Goal: Task Accomplishment & Management: Complete application form

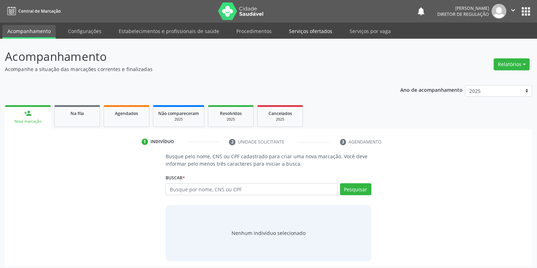
click at [305, 32] on link "Serviços ofertados" at bounding box center [310, 31] width 53 height 12
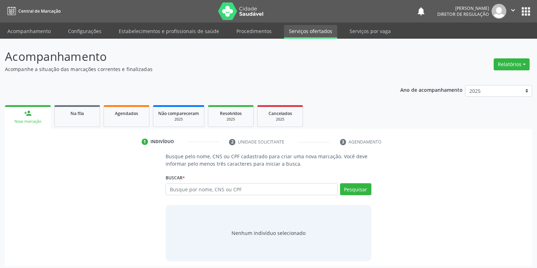
click at [305, 32] on link "Serviços ofertados" at bounding box center [310, 32] width 53 height 14
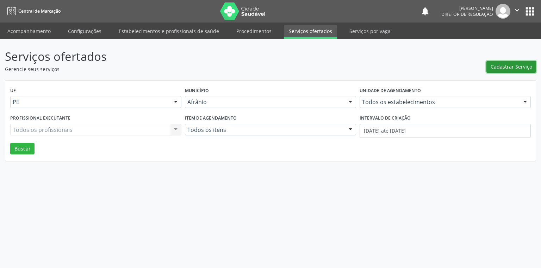
click at [504, 67] on span "Cadastrar Serviço" at bounding box center [512, 66] width 42 height 7
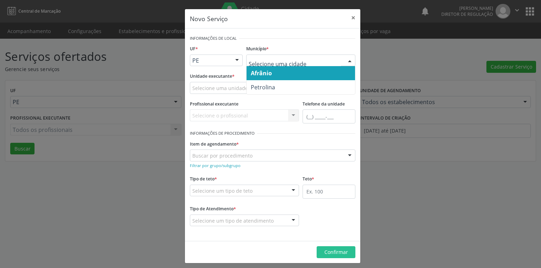
click at [262, 72] on span "Afrânio" at bounding box center [261, 73] width 21 height 8
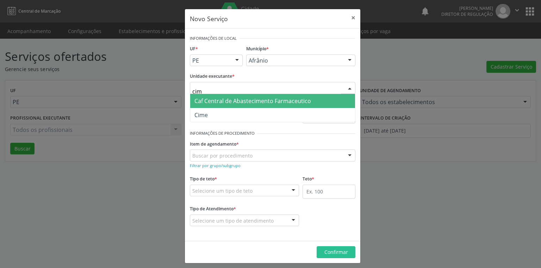
type input "cime"
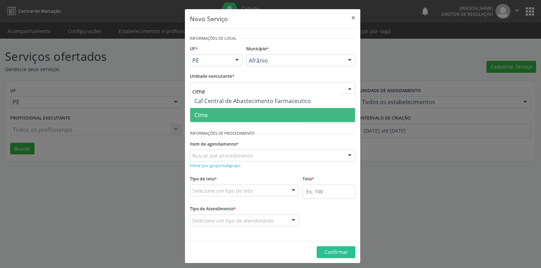
click at [212, 117] on span "Cime" at bounding box center [272, 115] width 165 height 14
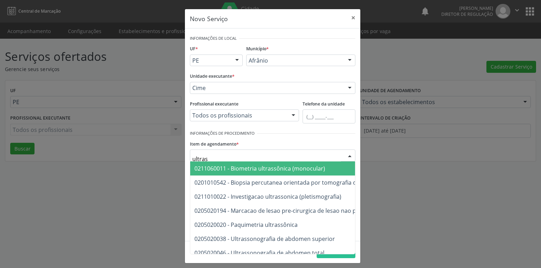
type input "ultrass"
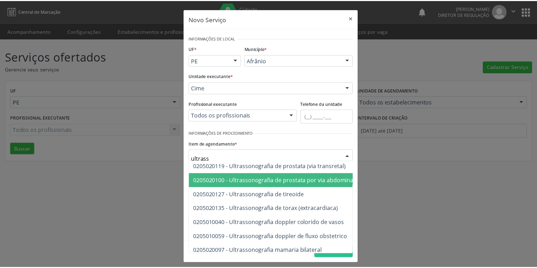
scroll to position [169, 0]
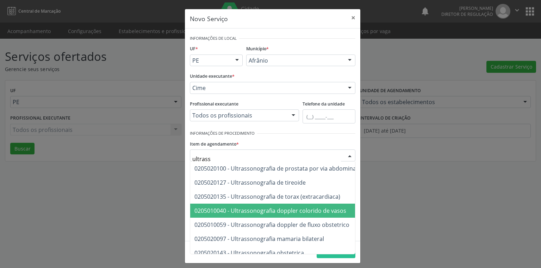
click at [273, 215] on span "0205010040 - Ultrassonografia doppler colorido de vasos" at bounding box center [364, 211] width 349 height 14
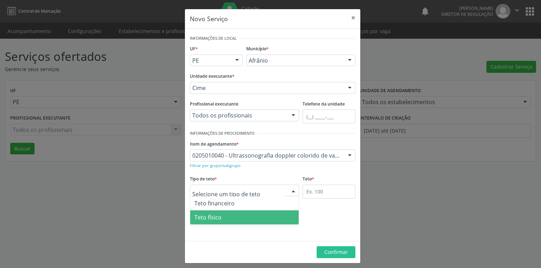
click at [207, 218] on span "Teto físico" at bounding box center [207, 218] width 27 height 8
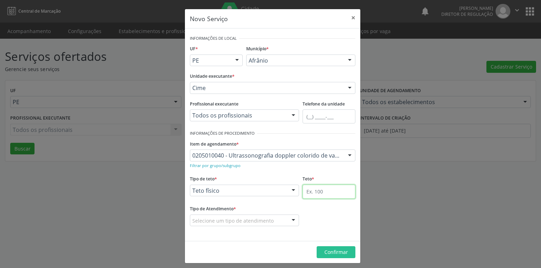
click at [310, 192] on input "text" at bounding box center [329, 192] width 53 height 14
type input "1"
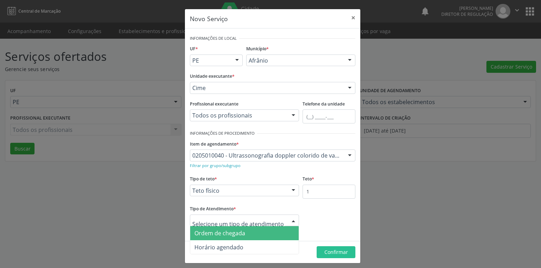
click at [216, 235] on span "Ordem de chegada" at bounding box center [219, 234] width 51 height 8
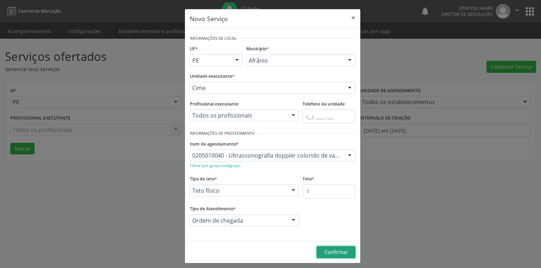
click at [327, 255] on span "Confirmar" at bounding box center [336, 252] width 24 height 7
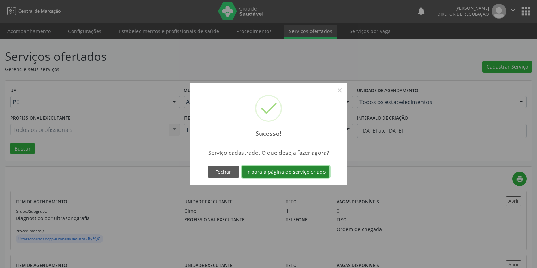
click at [285, 174] on button "Ir para a página do serviço criado" at bounding box center [285, 172] width 87 height 12
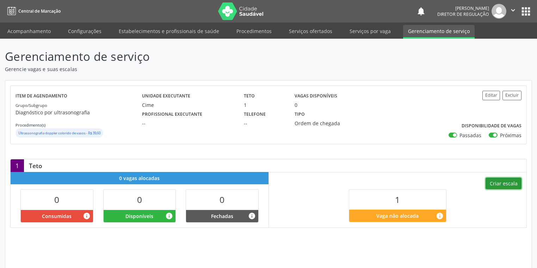
click at [500, 183] on button "Criar escala" at bounding box center [503, 184] width 36 height 12
select select "9"
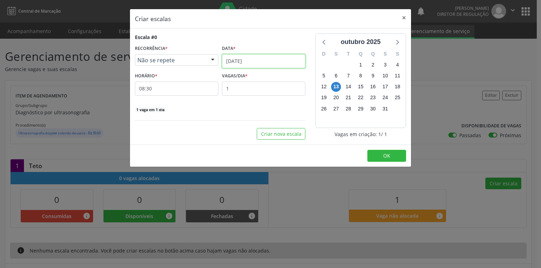
click at [240, 66] on input "[DATE]" at bounding box center [263, 61] width 83 height 14
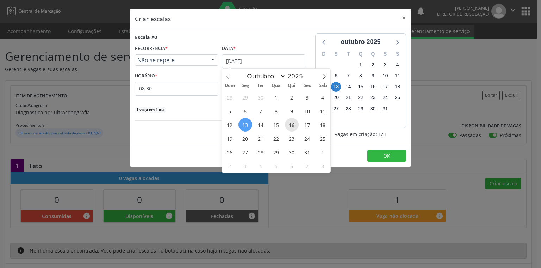
click at [288, 125] on span "16" at bounding box center [292, 125] width 14 height 14
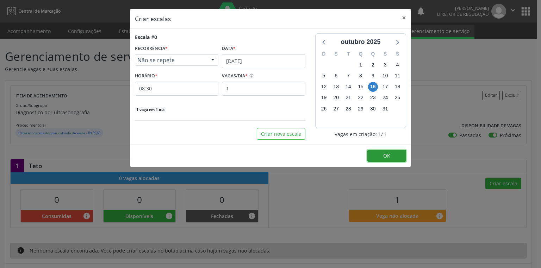
click at [387, 158] on span "OK" at bounding box center [386, 156] width 7 height 7
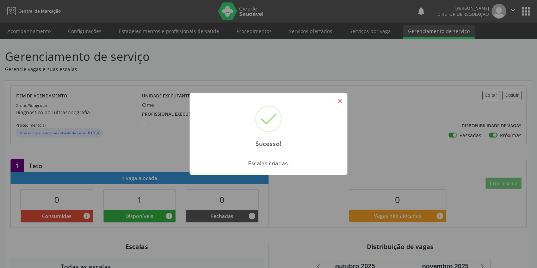
click at [341, 101] on button "×" at bounding box center [340, 101] width 12 height 12
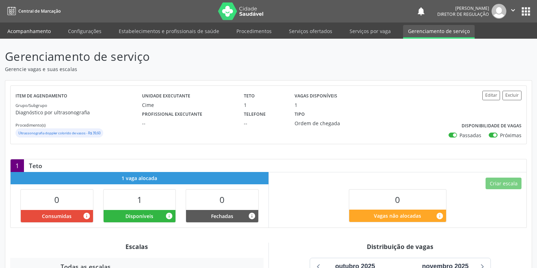
click at [29, 31] on link "Acompanhamento" at bounding box center [28, 31] width 53 height 12
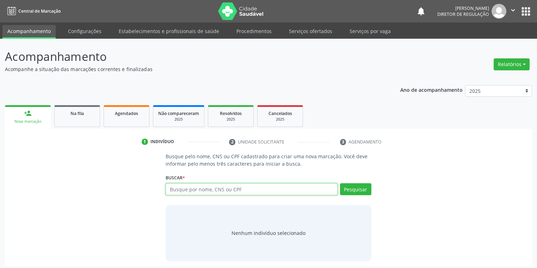
click at [180, 191] on input "text" at bounding box center [252, 190] width 172 height 12
type input "7"
type input "70620557687566"
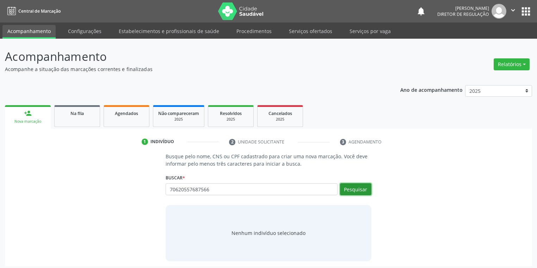
click at [362, 191] on button "Pesquisar" at bounding box center [355, 190] width 31 height 12
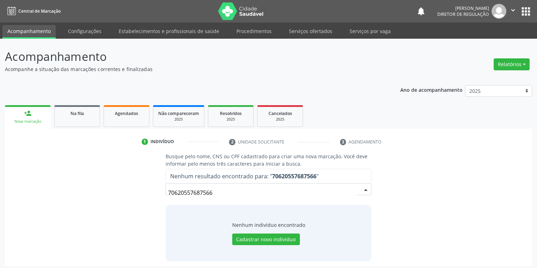
click at [218, 191] on input "70620557687566" at bounding box center [262, 193] width 189 height 14
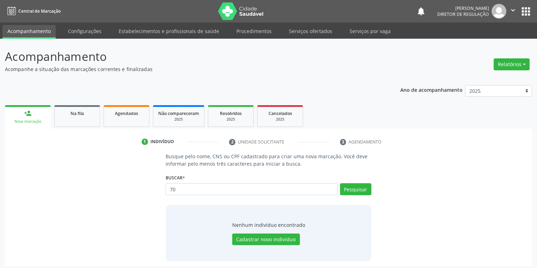
type input "7"
type input "706205576877566"
click at [361, 188] on button "Pesquisar" at bounding box center [355, 190] width 31 height 12
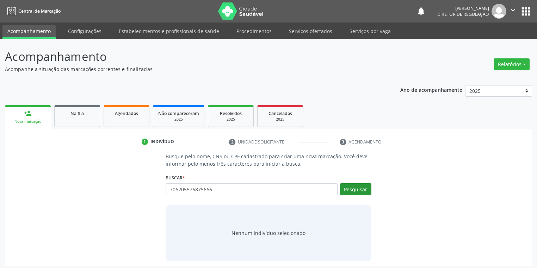
type input "706205576875666"
click at [355, 191] on button "Pesquisar" at bounding box center [355, 190] width 31 height 12
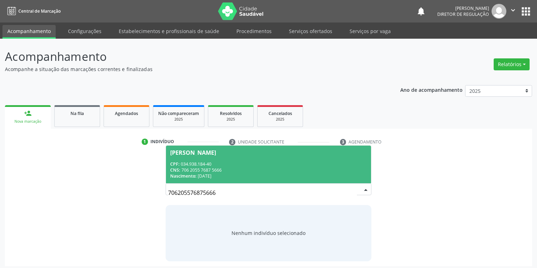
click at [258, 167] on div "CNS: 706 2055 7687 5666" at bounding box center [268, 170] width 197 height 6
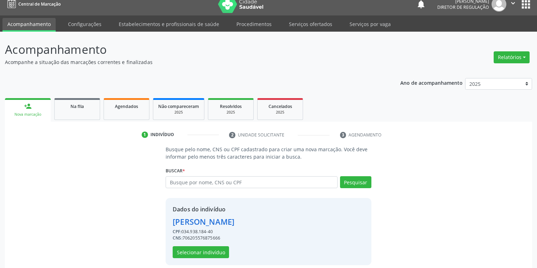
scroll to position [13, 0]
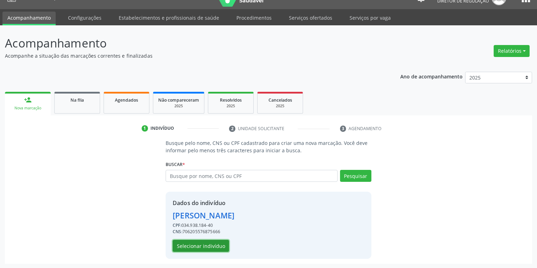
click at [202, 244] on button "Selecionar indivíduo" at bounding box center [201, 246] width 56 height 12
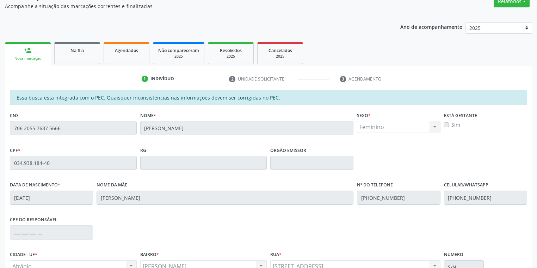
scroll to position [134, 0]
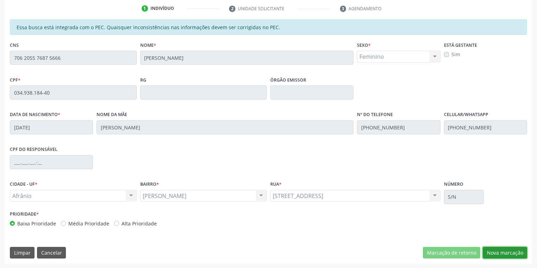
click at [490, 254] on button "Nova marcação" at bounding box center [505, 253] width 44 height 12
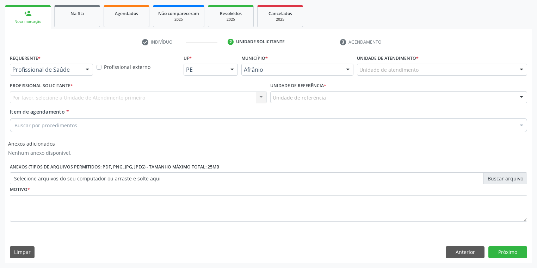
scroll to position [99, 0]
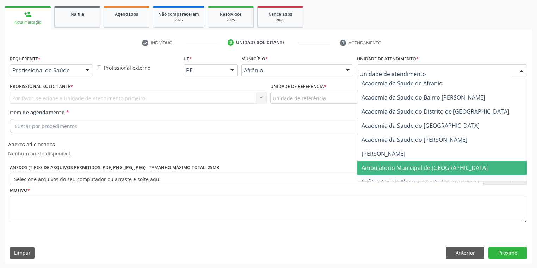
click at [394, 169] on span "Ambulatorio Municipal de [GEOGRAPHIC_DATA]" at bounding box center [424, 168] width 126 height 8
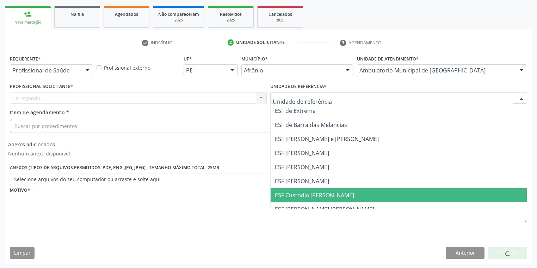
click at [293, 190] on span "ESF Custodia [PERSON_NAME]" at bounding box center [399, 195] width 256 height 14
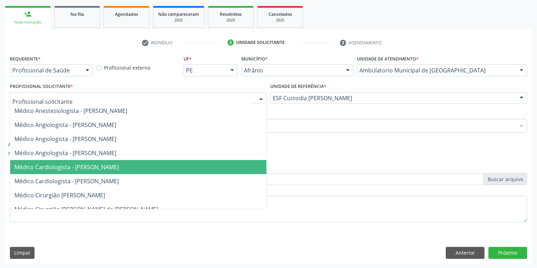
click at [55, 173] on span "Médico Cardiologista - [PERSON_NAME]" at bounding box center [138, 167] width 256 height 14
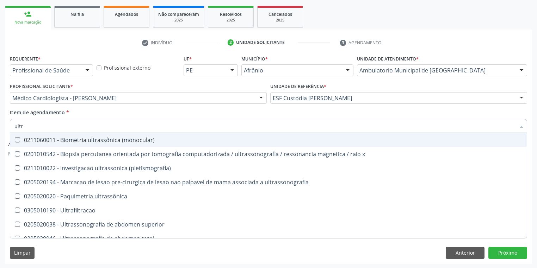
type input "ultra"
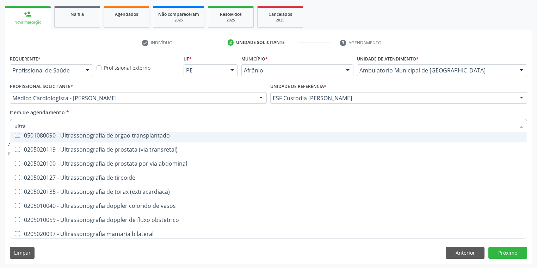
scroll to position [169, 0]
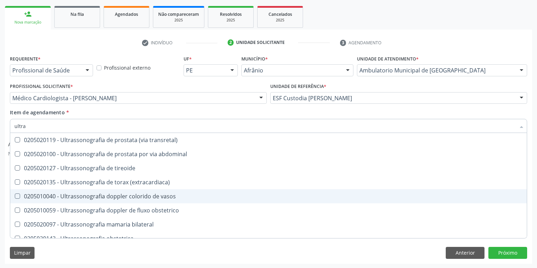
click at [119, 194] on div "0205010040 - Ultrassonografia doppler colorido de vasos" at bounding box center [268, 197] width 508 height 6
checkbox vasos "true"
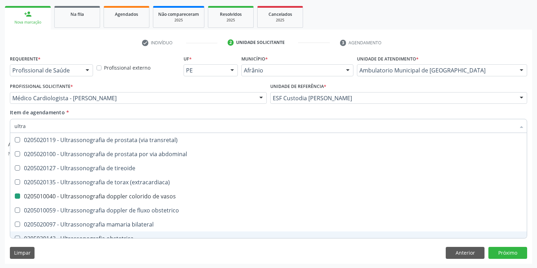
click at [74, 255] on div "Limpar Anterior Próximo" at bounding box center [268, 253] width 517 height 12
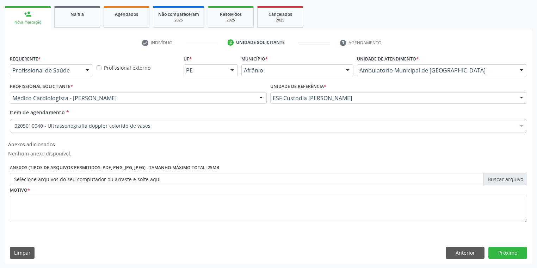
scroll to position [0, 0]
click at [26, 205] on textarea at bounding box center [268, 209] width 517 height 27
type textarea "*"
click at [500, 255] on button "Próximo" at bounding box center [507, 253] width 39 height 12
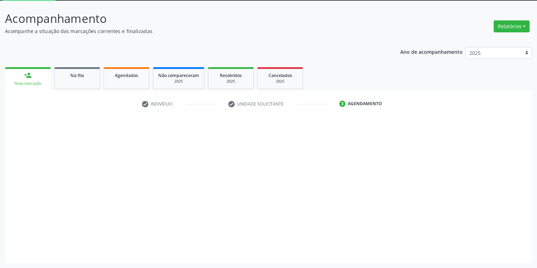
scroll to position [38, 0]
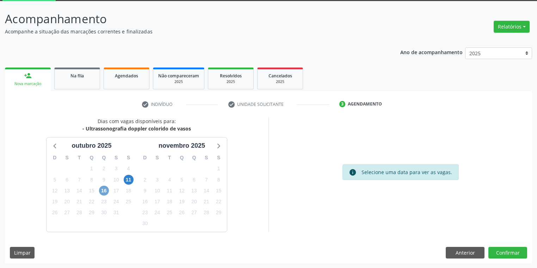
click at [103, 191] on span "16" at bounding box center [104, 191] width 10 height 10
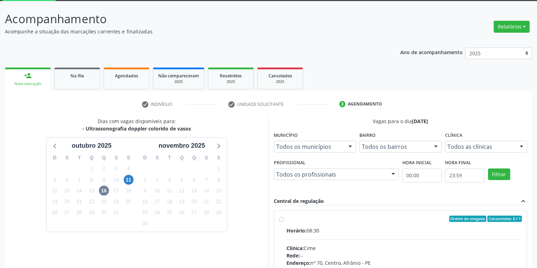
click at [385, 245] on div "Clínica: Cime" at bounding box center [403, 248] width 235 height 7
click at [284, 222] on input "Ordem de chegada Consumidos: 0 / 1 Horário: 08:30 Clínica: Cime Rede: -- Endere…" at bounding box center [281, 219] width 5 height 6
radio input "true"
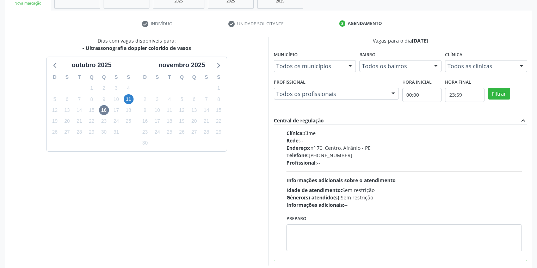
scroll to position [152, 0]
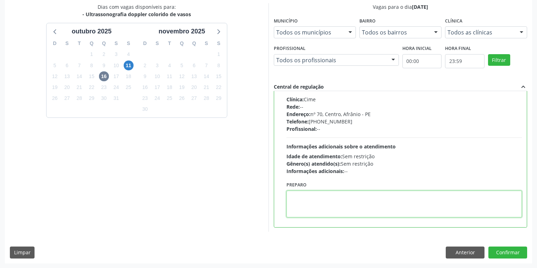
click at [318, 213] on textarea at bounding box center [403, 204] width 235 height 27
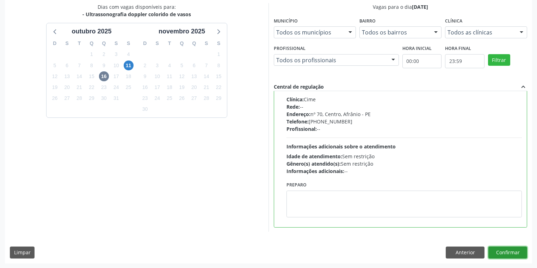
click at [491, 253] on button "Confirmar" at bounding box center [507, 253] width 39 height 12
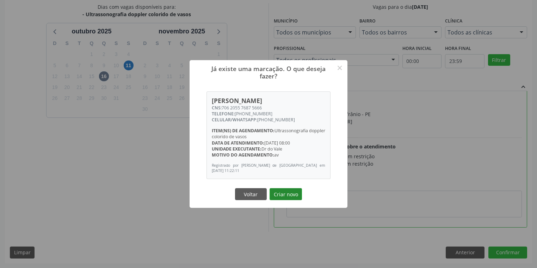
click at [287, 193] on button "Criar novo" at bounding box center [285, 194] width 32 height 12
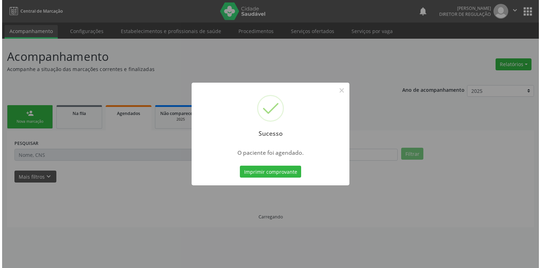
scroll to position [0, 0]
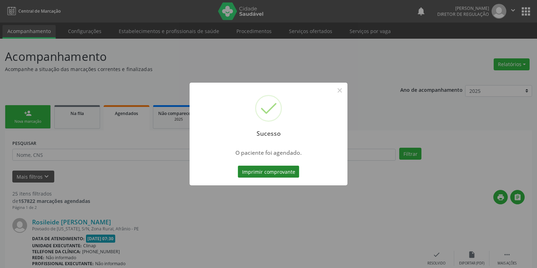
click at [274, 174] on button "Imprimir comprovante" at bounding box center [268, 172] width 61 height 12
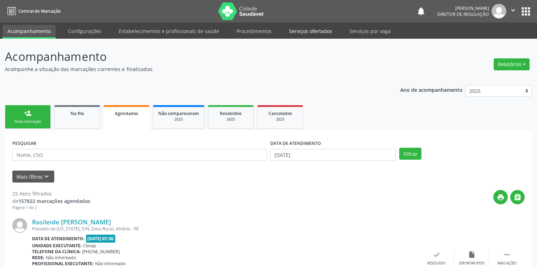
click at [314, 31] on link "Serviços ofertados" at bounding box center [310, 31] width 53 height 12
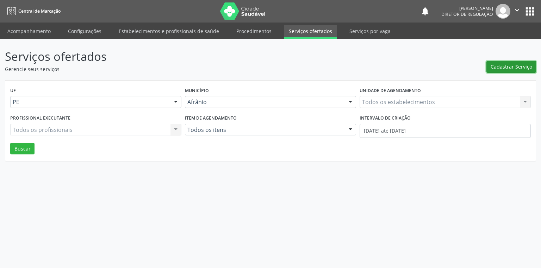
click at [498, 68] on span "Cadastrar Serviço" at bounding box center [512, 66] width 42 height 7
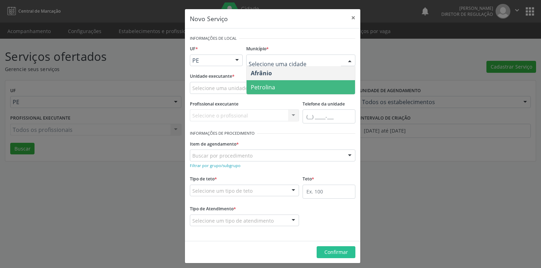
click at [265, 86] on span "Petrolina" at bounding box center [263, 87] width 24 height 8
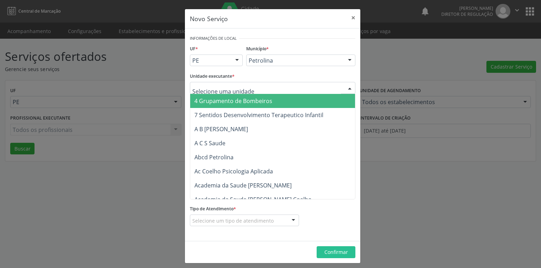
type input "B"
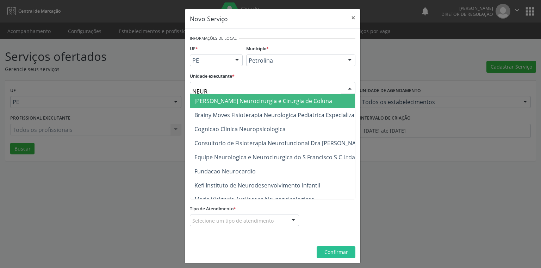
type input "NEURO"
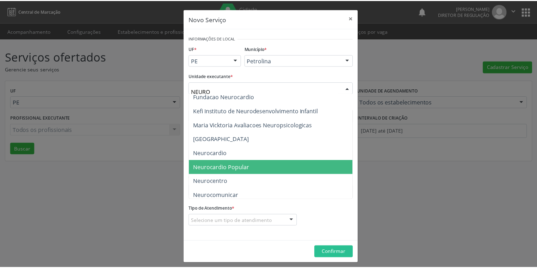
scroll to position [85, 0]
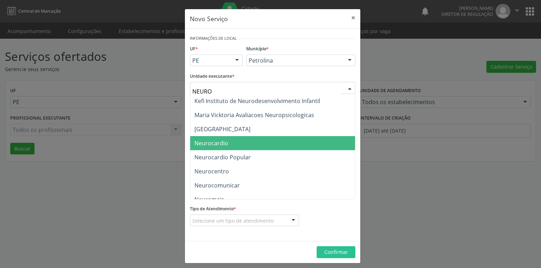
click at [227, 143] on span "Neurocardio" at bounding box center [286, 143] width 192 height 14
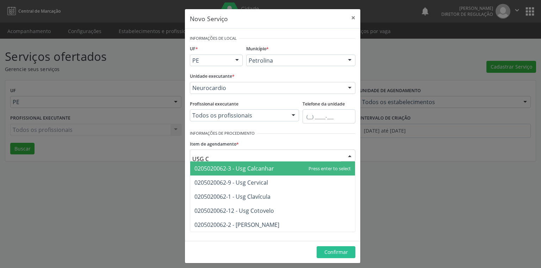
type input "USG CE"
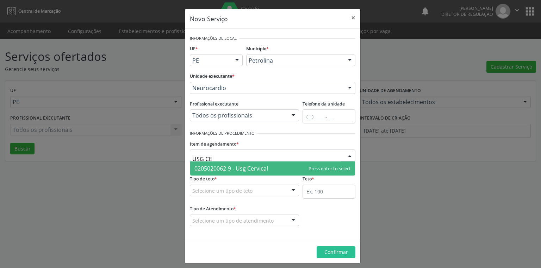
click at [250, 168] on span "0205020062-9 - Usg Cervical" at bounding box center [231, 169] width 74 height 8
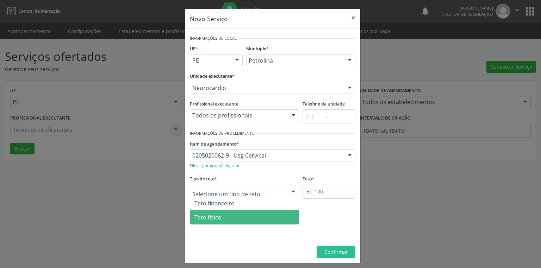
drag, startPoint x: 220, startPoint y: 221, endPoint x: 258, endPoint y: 210, distance: 38.8
click at [222, 220] on span "Teto físico" at bounding box center [244, 218] width 109 height 14
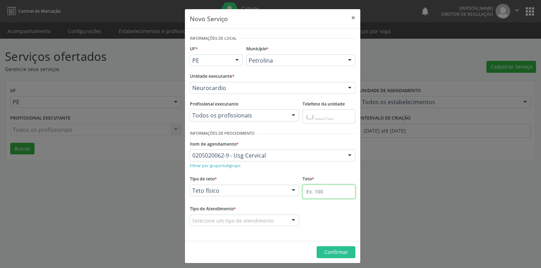
click at [303, 190] on input "text" at bounding box center [329, 192] width 53 height 14
type input "1"
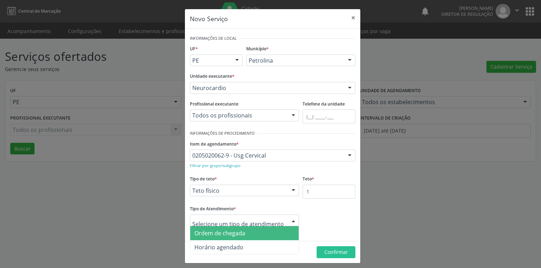
click at [212, 236] on span "Ordem de chegada" at bounding box center [219, 234] width 51 height 8
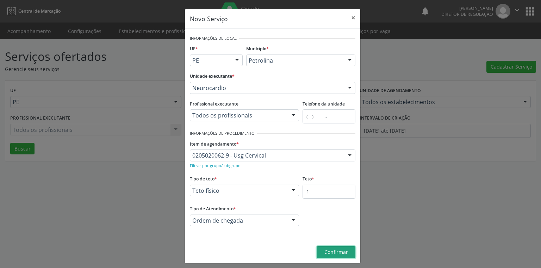
click at [334, 254] on span "Confirmar" at bounding box center [336, 252] width 24 height 7
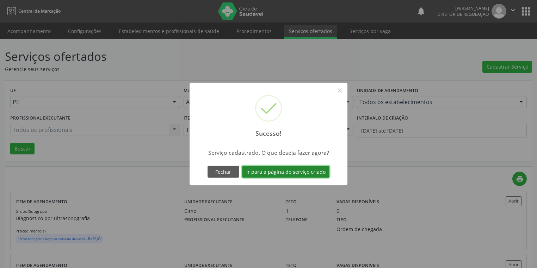
click at [267, 176] on button "Ir para a página do serviço criado" at bounding box center [285, 172] width 87 height 12
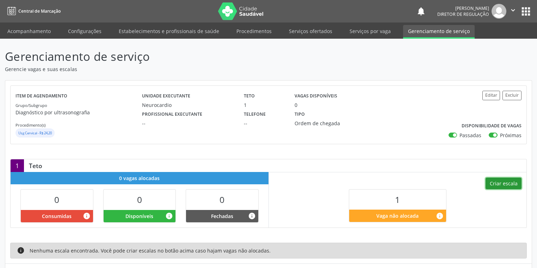
click at [495, 182] on button "Criar escala" at bounding box center [503, 184] width 36 height 12
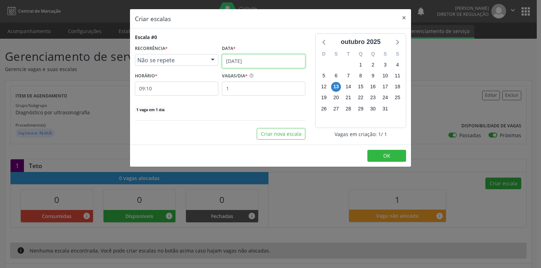
click at [238, 62] on input "[DATE]" at bounding box center [263, 61] width 83 height 14
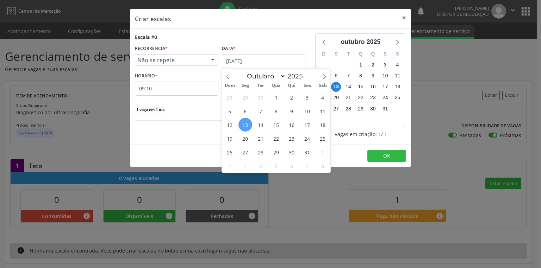
click at [247, 127] on span "13" at bounding box center [245, 125] width 14 height 14
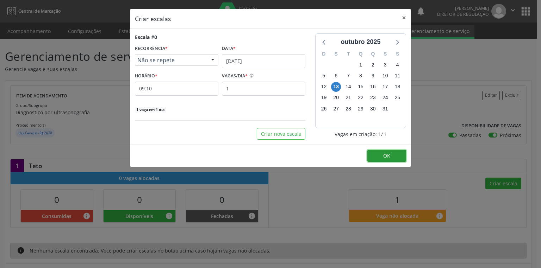
click at [386, 154] on span "OK" at bounding box center [386, 156] width 7 height 7
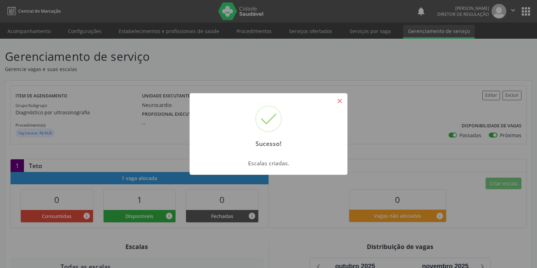
click at [340, 100] on button "×" at bounding box center [340, 101] width 12 height 12
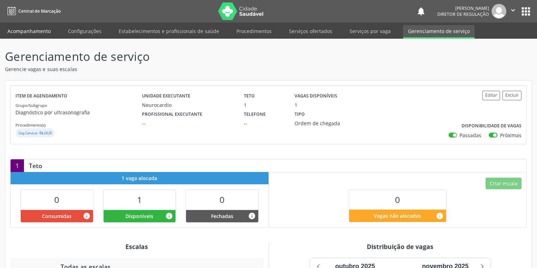
click at [30, 33] on link "Acompanhamento" at bounding box center [28, 31] width 53 height 12
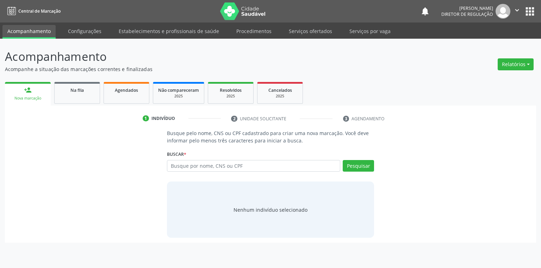
click at [30, 33] on link "Acompanhamento" at bounding box center [28, 32] width 53 height 14
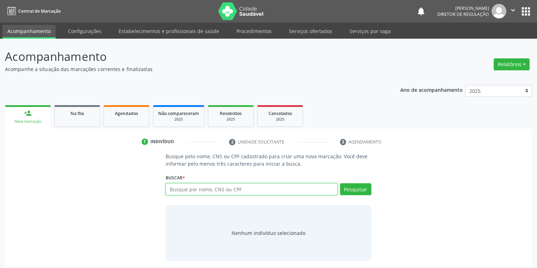
click at [173, 187] on input "text" at bounding box center [252, 190] width 172 height 12
type input "MARCIO"
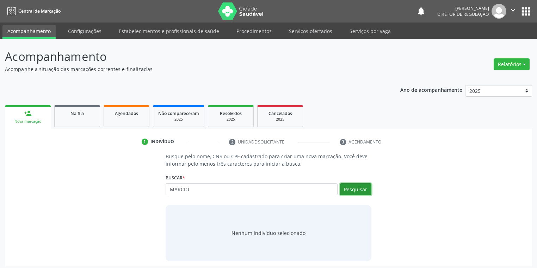
click at [350, 189] on button "Pesquisar" at bounding box center [355, 190] width 31 height 12
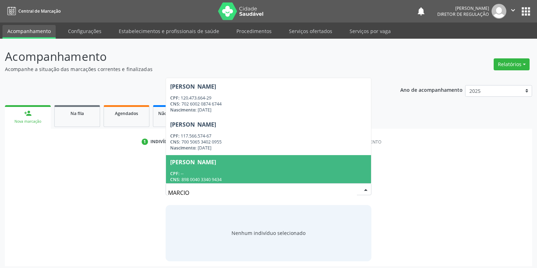
scroll to position [142, 0]
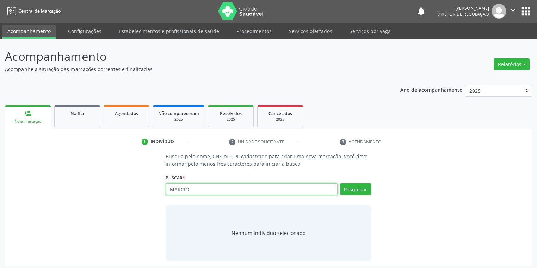
click at [204, 191] on input "MARCIO" at bounding box center [252, 190] width 172 height 12
type input "[PERSON_NAME]"
click at [349, 190] on button "Pesquisar" at bounding box center [355, 190] width 31 height 12
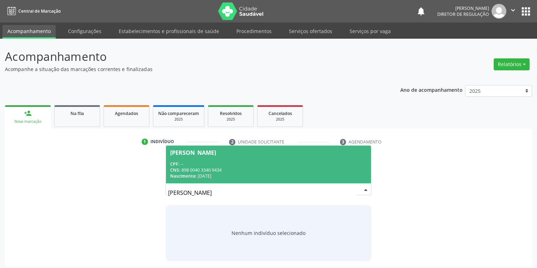
scroll to position [0, 0]
click at [213, 158] on span "[PERSON_NAME] CPF: -- CNS: 898 0040 3340 9434 Nascimento: [DATE]" at bounding box center [268, 165] width 205 height 38
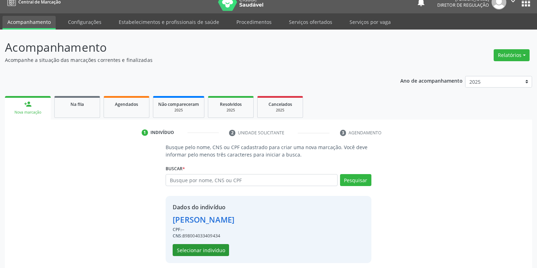
scroll to position [13, 0]
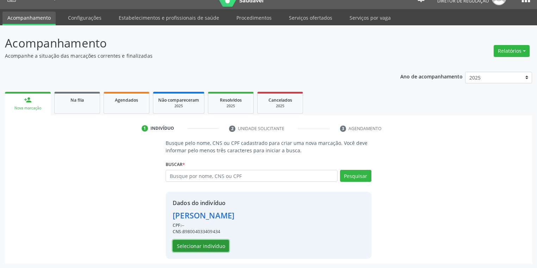
click at [200, 245] on button "Selecionar indivíduo" at bounding box center [201, 246] width 56 height 12
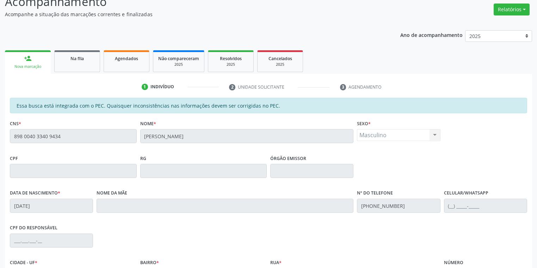
scroll to position [134, 0]
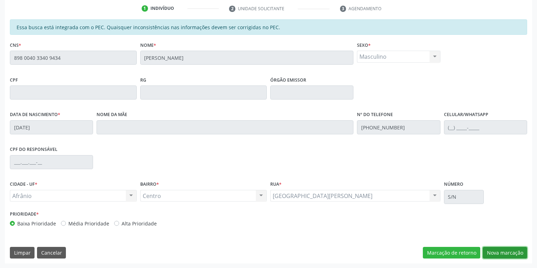
click at [498, 253] on button "Nova marcação" at bounding box center [505, 253] width 44 height 12
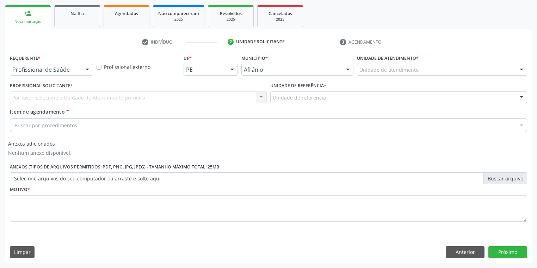
scroll to position [99, 0]
drag, startPoint x: 368, startPoint y: 60, endPoint x: 368, endPoint y: 65, distance: 4.9
click at [368, 60] on label "Unidade de atendimento *" at bounding box center [388, 59] width 62 height 11
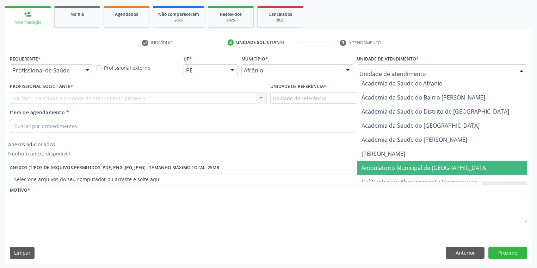
click at [390, 171] on span "Ambulatorio Municipal de [GEOGRAPHIC_DATA]" at bounding box center [424, 168] width 126 height 8
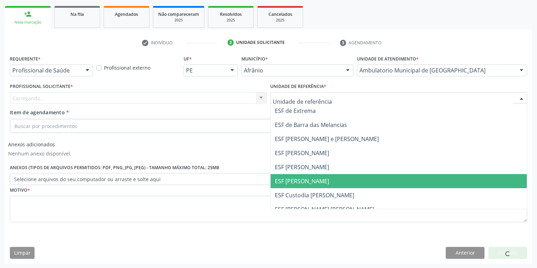
click at [284, 181] on span "ESF [PERSON_NAME]" at bounding box center [302, 182] width 54 height 8
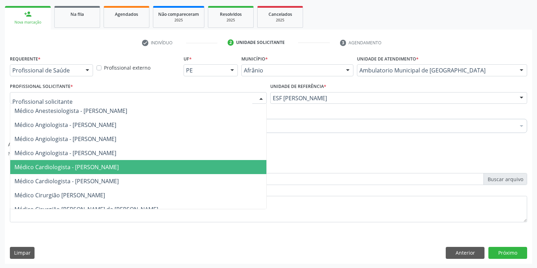
click at [57, 165] on span "Médico Cardiologista - [PERSON_NAME]" at bounding box center [66, 167] width 104 height 8
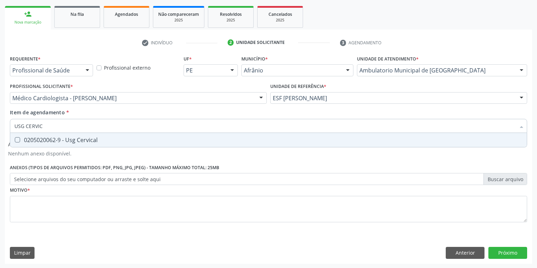
type input "USG CERVICA"
click at [69, 142] on div "0205020062-9 - Usg Cervical" at bounding box center [268, 140] width 508 height 6
checkbox Cervical "true"
click at [47, 204] on div "Requerente * Profissional de Saúde Profissional de Saúde Paciente Nenhum result…" at bounding box center [268, 143] width 517 height 179
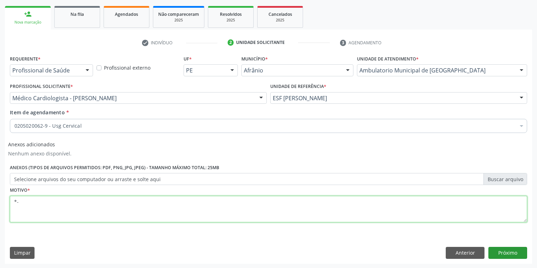
type textarea "*-"
click at [506, 253] on button "Próximo" at bounding box center [507, 253] width 39 height 12
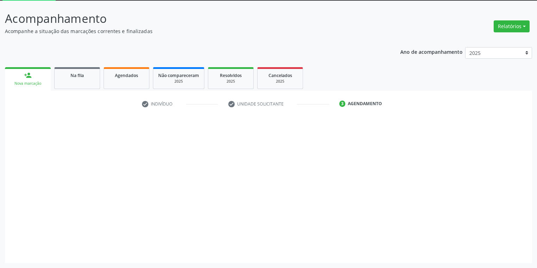
scroll to position [38, 0]
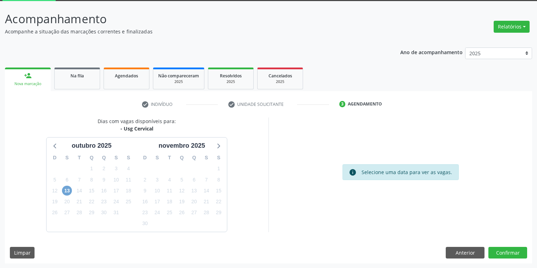
click at [66, 191] on span "13" at bounding box center [67, 191] width 10 height 10
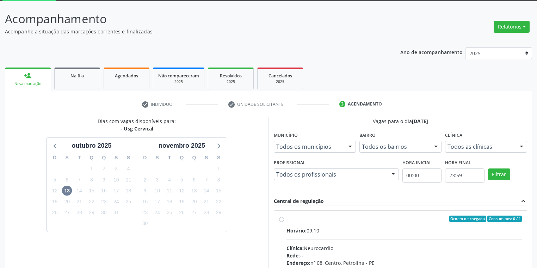
click at [393, 249] on div "Clínica: Neurocardio" at bounding box center [403, 248] width 235 height 7
click at [284, 222] on input "Ordem de chegada Consumidos: 0 / 1 Horário: 09:10 Clínica: Neurocardio Rede: --…" at bounding box center [281, 219] width 5 height 6
radio input "true"
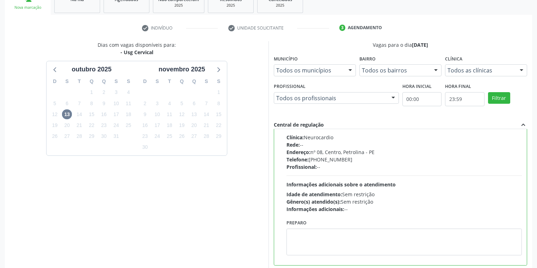
scroll to position [152, 0]
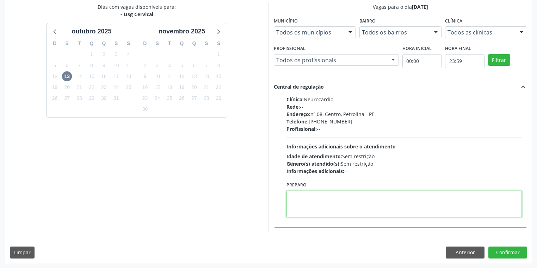
drag, startPoint x: 317, startPoint y: 216, endPoint x: 322, endPoint y: 211, distance: 6.7
click at [318, 214] on textarea at bounding box center [403, 204] width 235 height 27
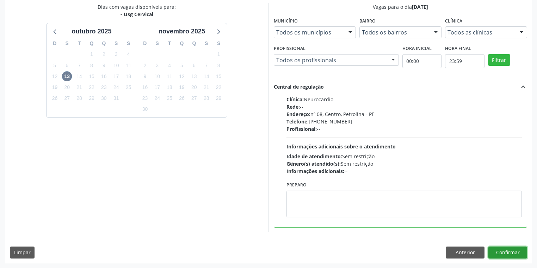
click at [499, 251] on button "Confirmar" at bounding box center [507, 253] width 39 height 12
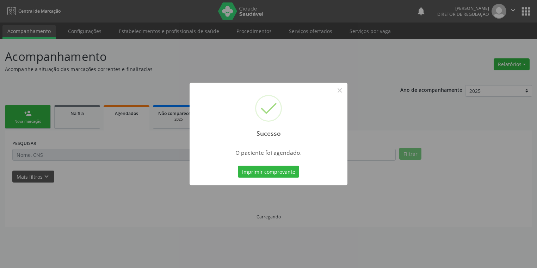
scroll to position [0, 0]
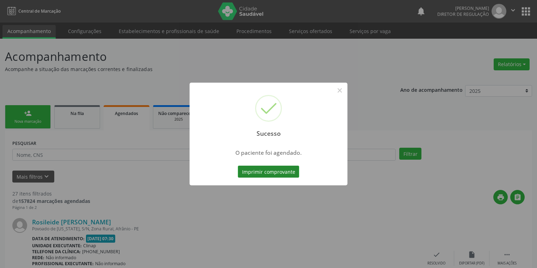
click at [271, 169] on button "Imprimir comprovante" at bounding box center [268, 172] width 61 height 12
